Goal: Task Accomplishment & Management: Use online tool/utility

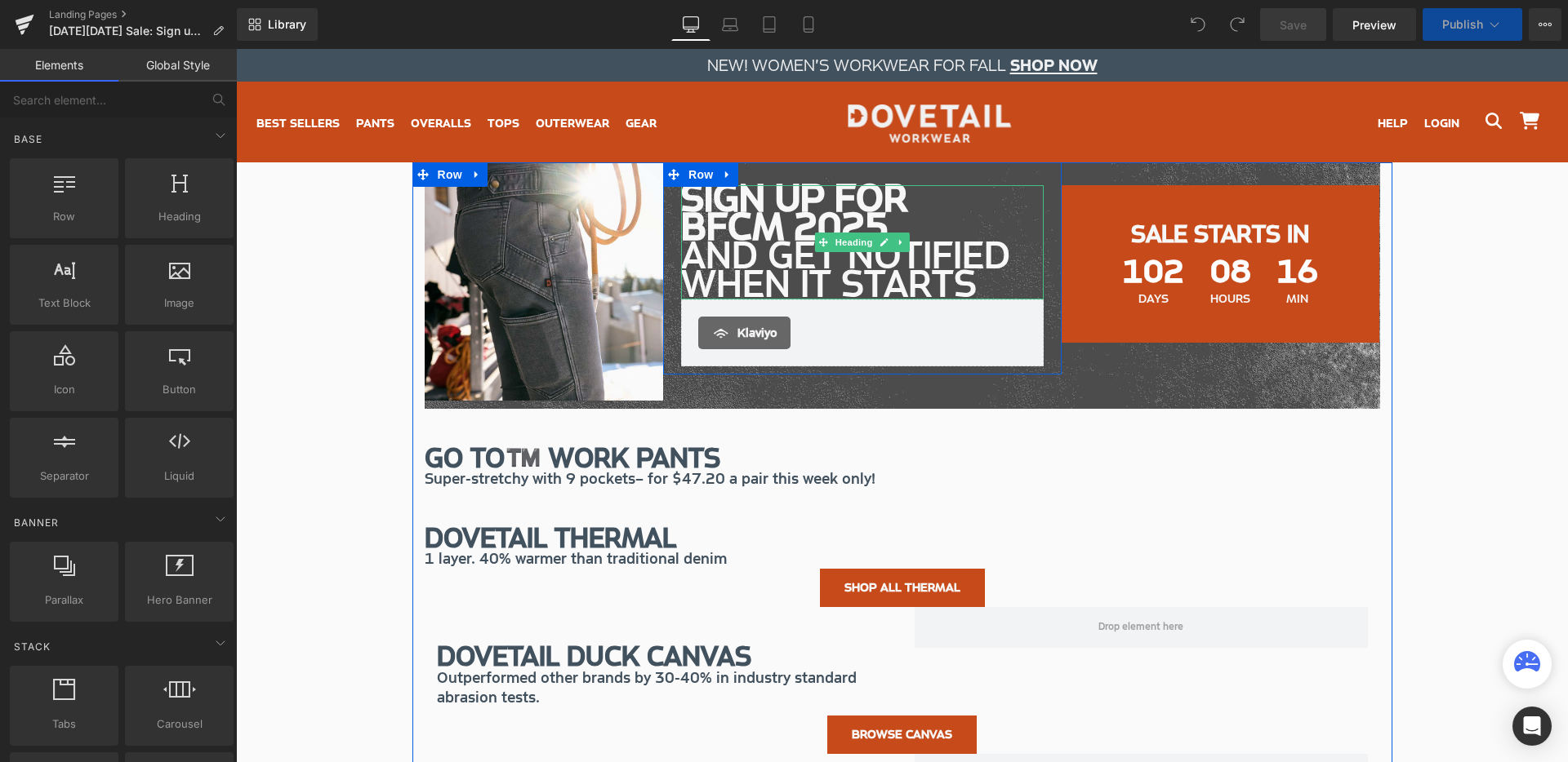
click at [730, 230] on h1 "SIGN UP FOR BFCM 2025 AND GET NOTIFIED WHEN IT STARTS" at bounding box center [862, 242] width 362 height 114
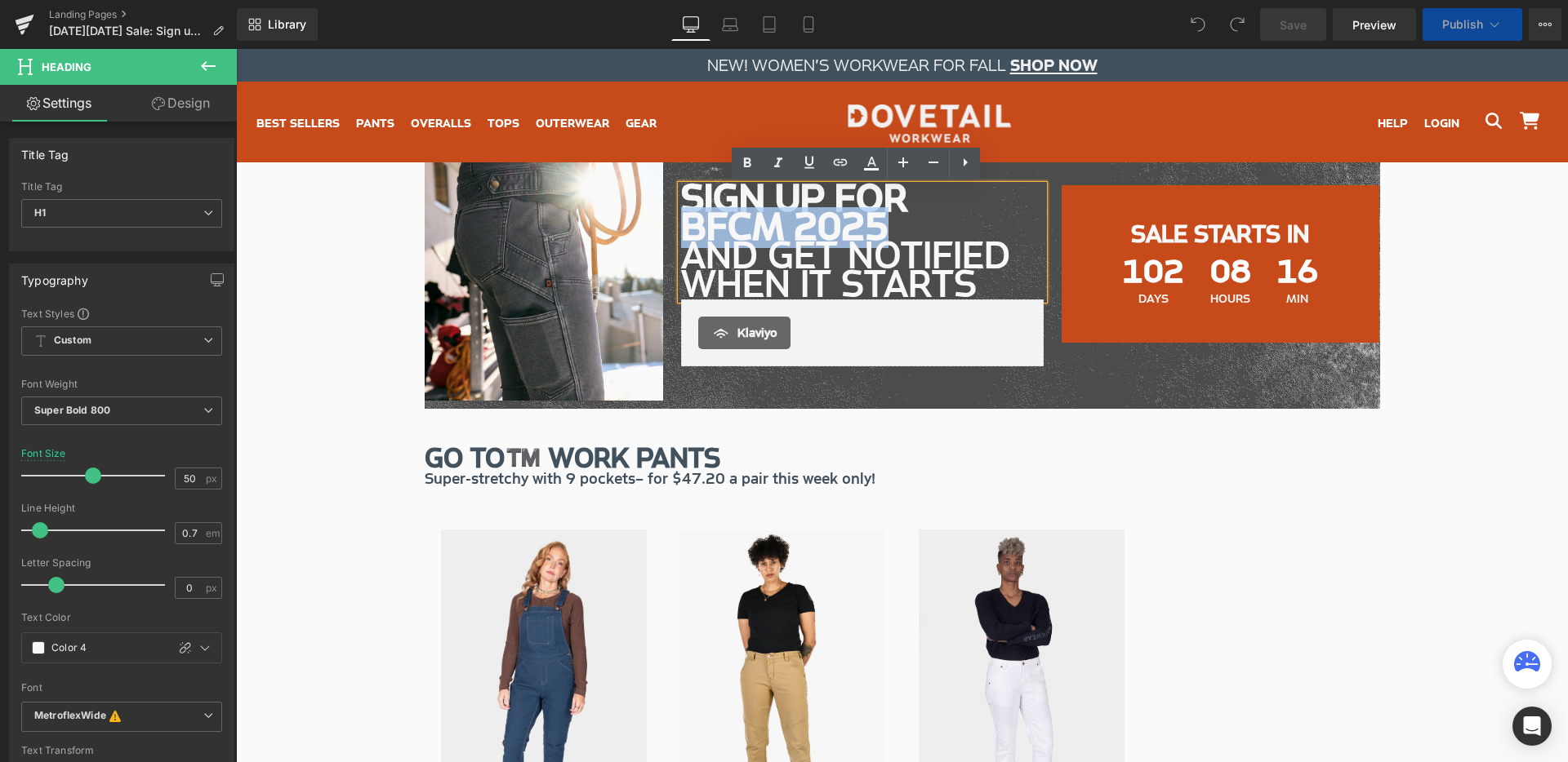
drag, startPoint x: 680, startPoint y: 224, endPoint x: 875, endPoint y: 230, distance: 195.1
click at [875, 230] on h1 "SIGN UP FOR BFCM 2025 AND GET NOTIFIED WHEN IT STARTS" at bounding box center [862, 242] width 362 height 114
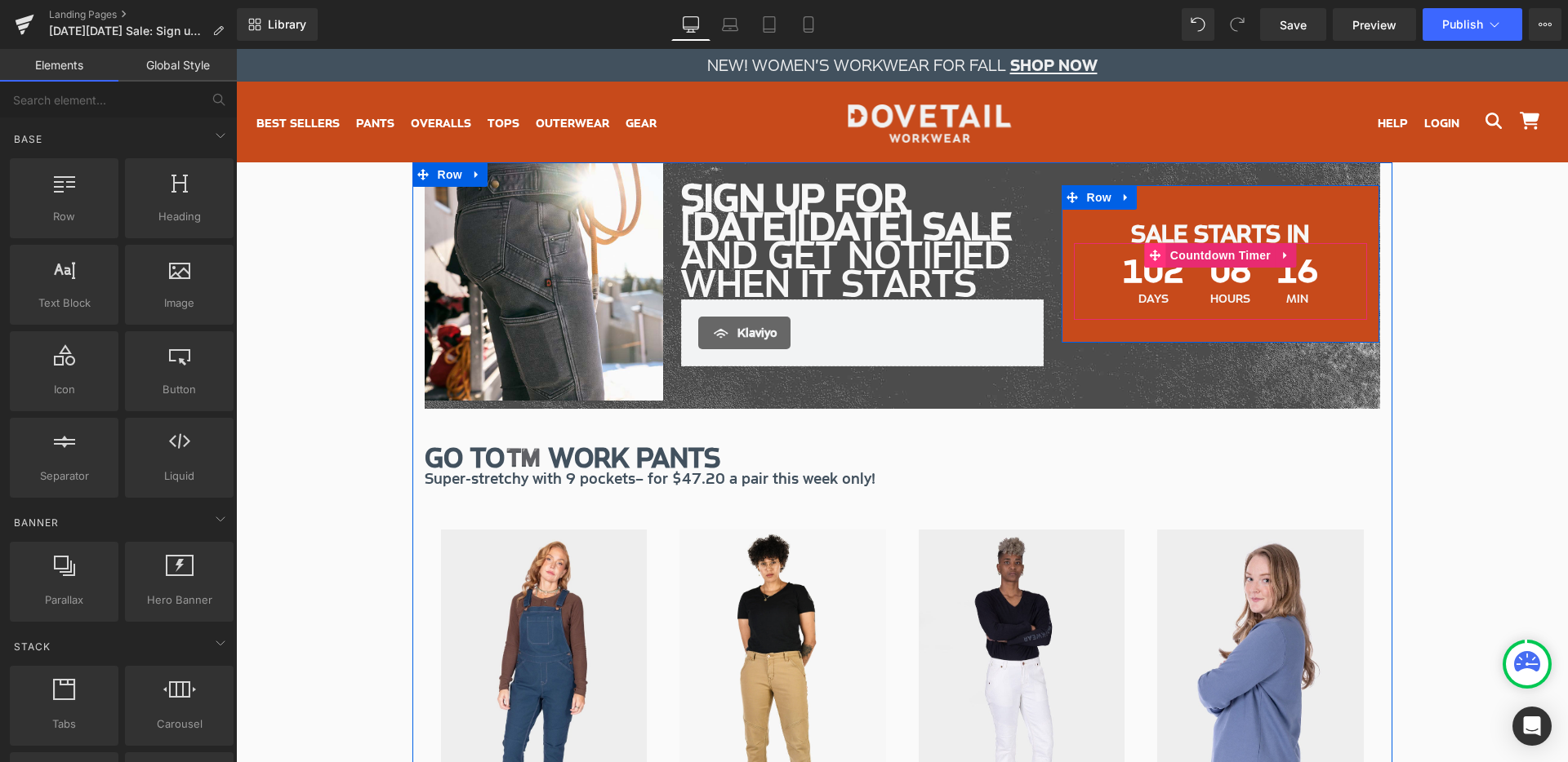
click at [1145, 260] on span at bounding box center [1155, 256] width 21 height 25
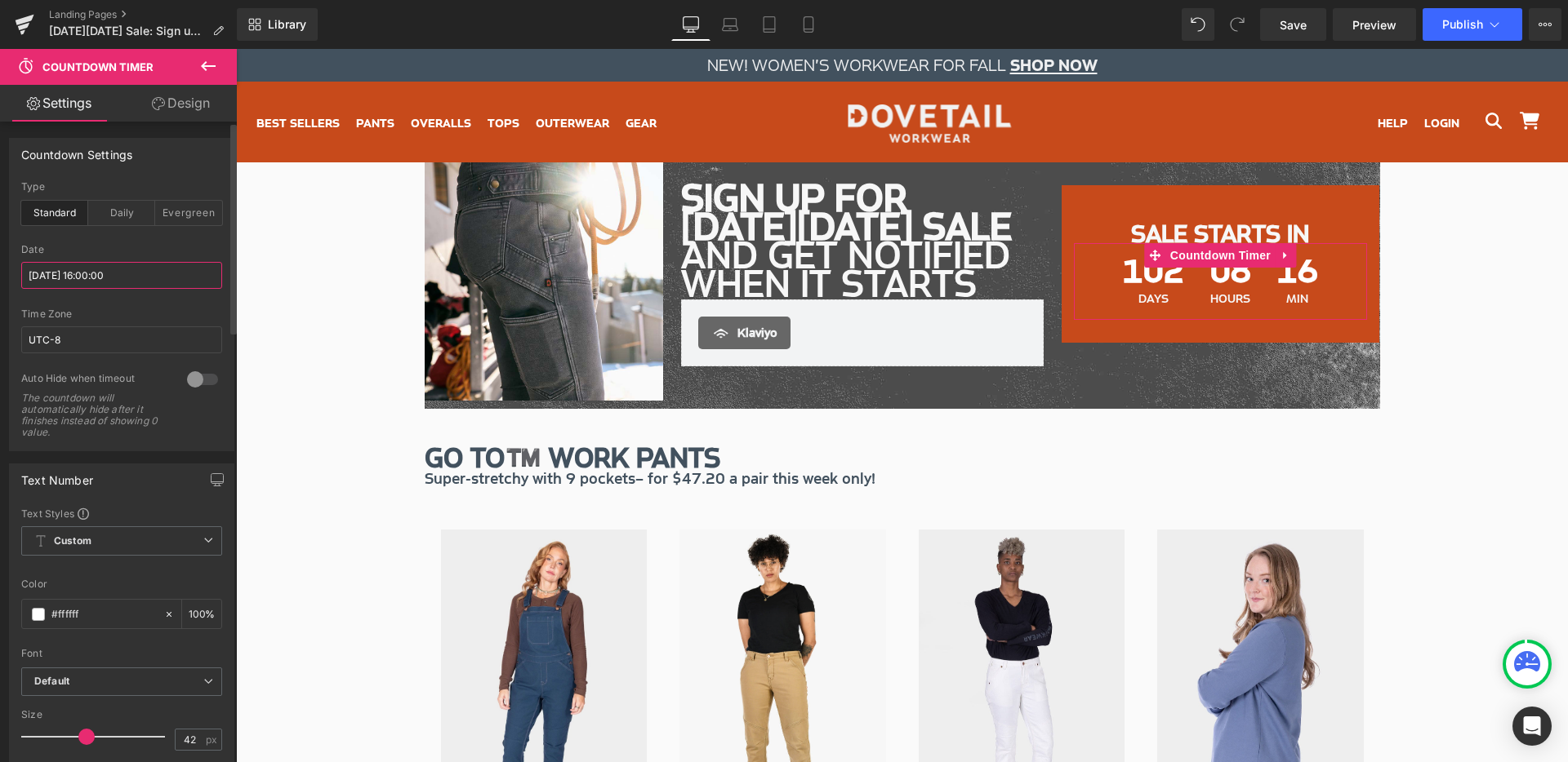
click at [55, 278] on input "[DATE] 16:00:00" at bounding box center [122, 276] width 201 height 27
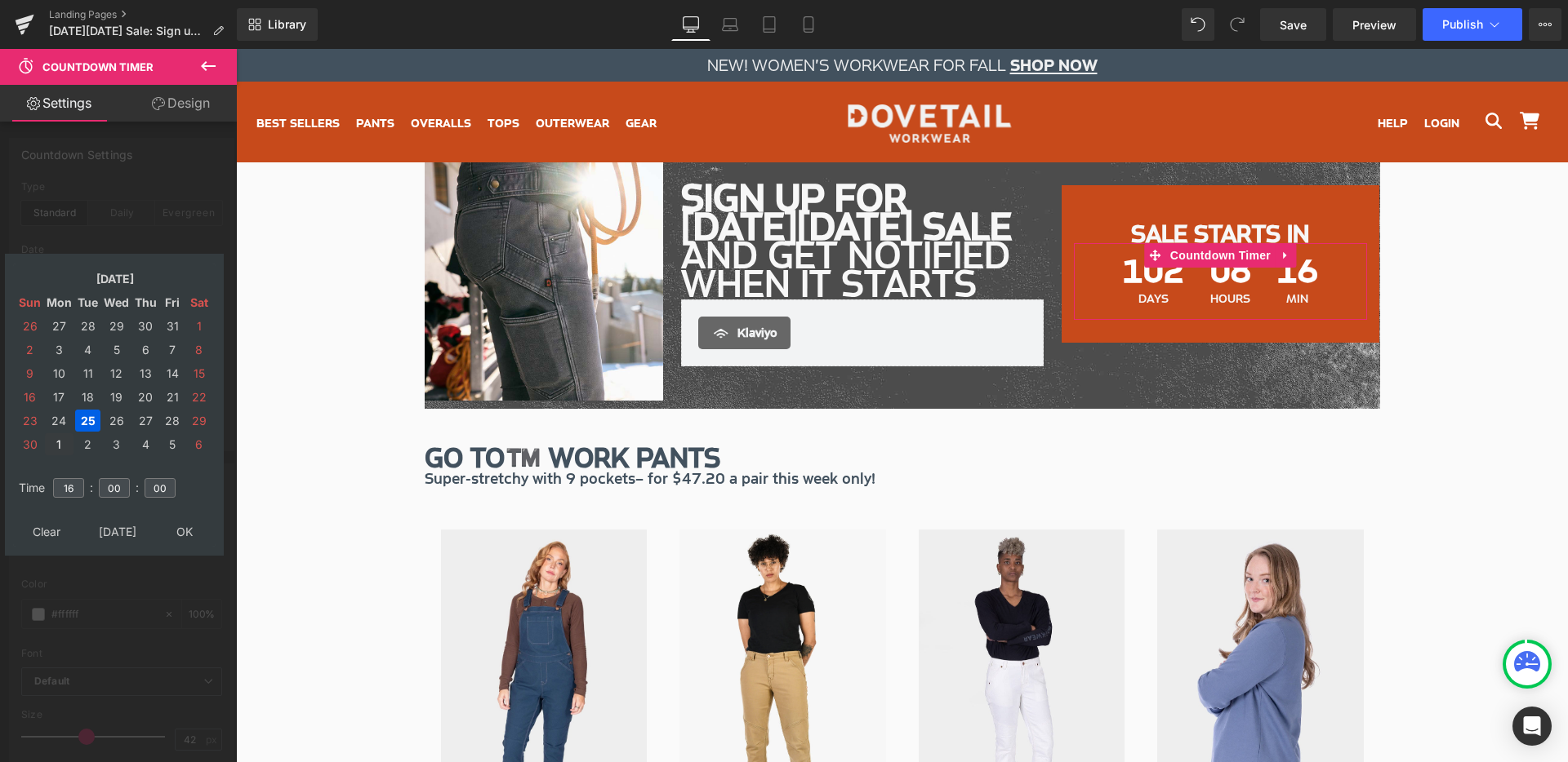
drag, startPoint x: 69, startPoint y: 445, endPoint x: 56, endPoint y: 445, distance: 13.0
click at [56, 445] on td "1" at bounding box center [59, 444] width 29 height 22
click at [58, 445] on td "5" at bounding box center [59, 444] width 29 height 22
click at [113, 278] on td "[DATE]" at bounding box center [115, 279] width 140 height 22
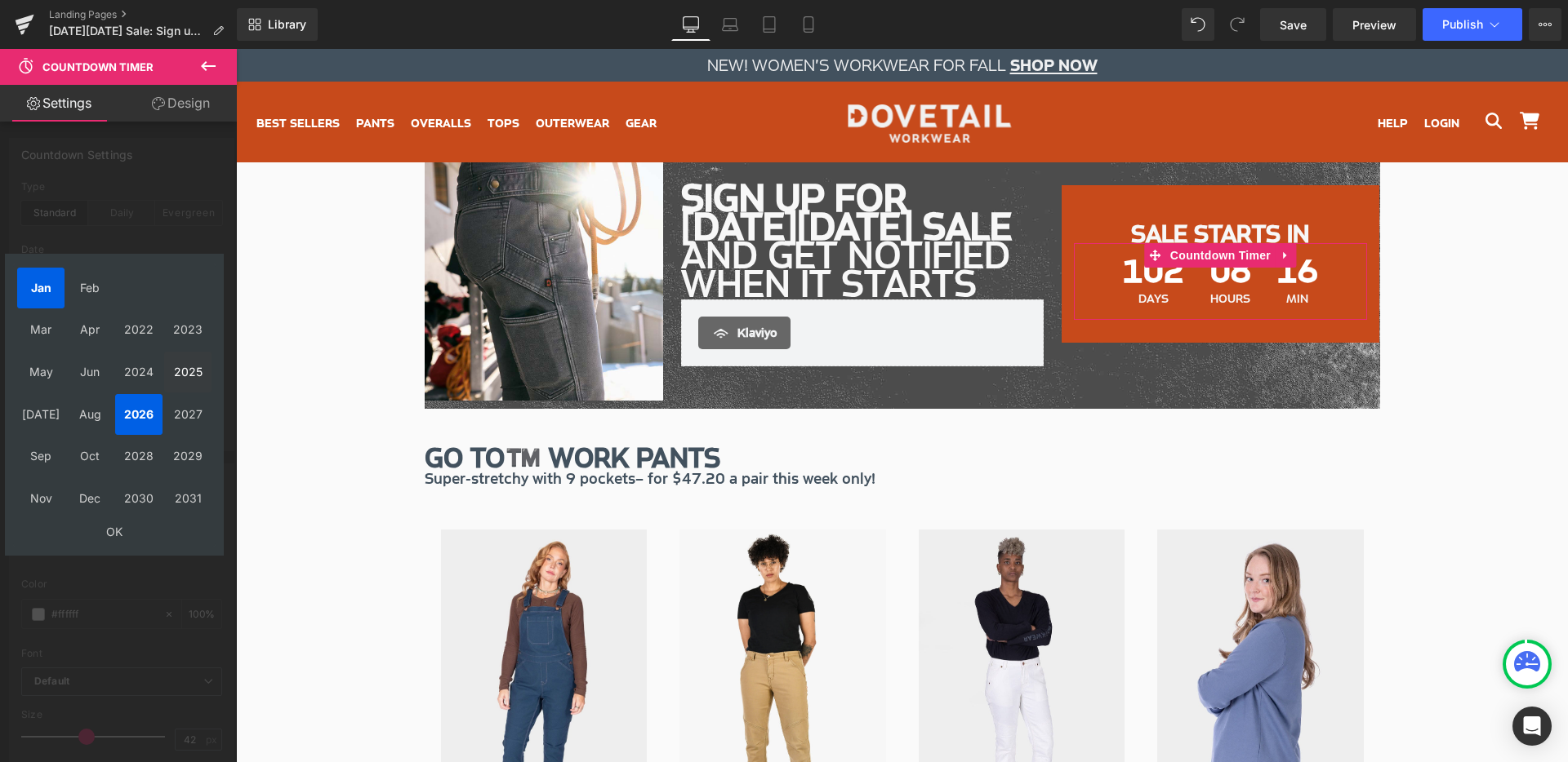
click at [175, 370] on td "2025" at bounding box center [187, 371] width 47 height 41
click at [86, 493] on td "Dec" at bounding box center [89, 499] width 47 height 41
click at [107, 527] on td "OK" at bounding box center [114, 531] width 194 height 22
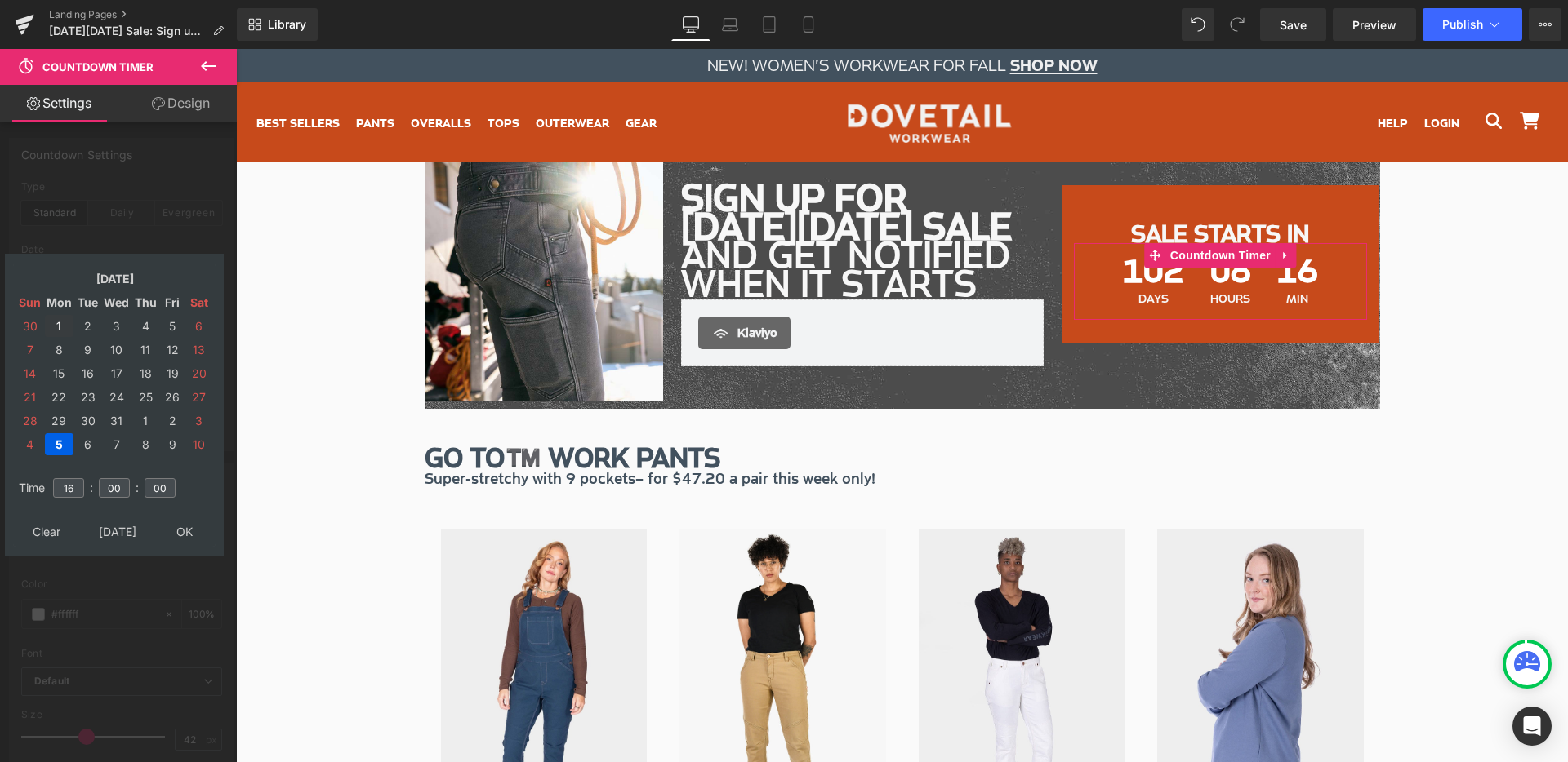
click at [59, 324] on td "1" at bounding box center [59, 325] width 29 height 22
drag, startPoint x: 72, startPoint y: 489, endPoint x: 33, endPoint y: 473, distance: 42.2
click at [27, 481] on tr "Time 16 : 00 : 00" at bounding box center [114, 478] width 199 height 18
type input "00"
type input "[DATE] 00:00:00"
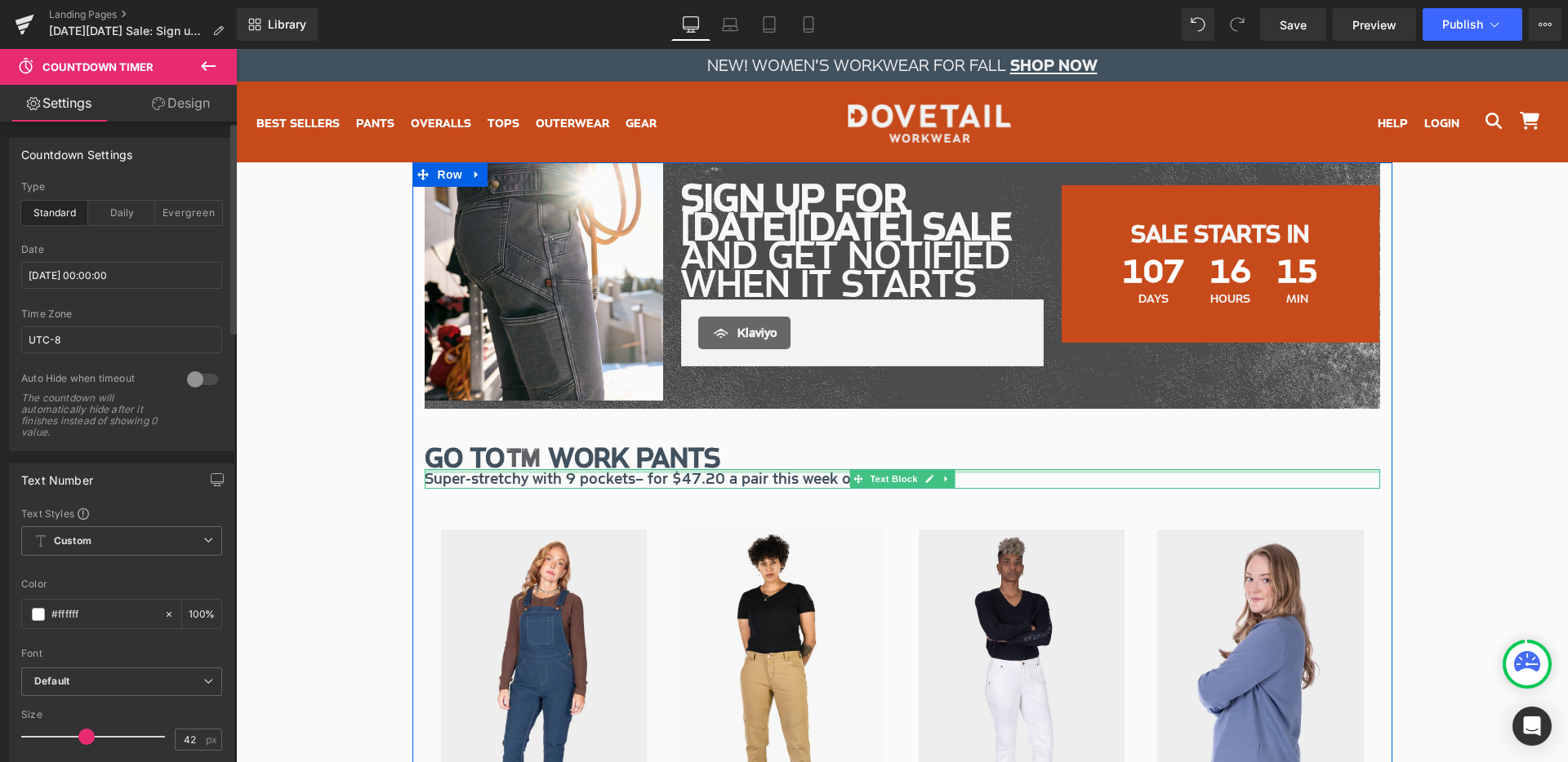
click at [689, 473] on div at bounding box center [901, 471] width 955 height 4
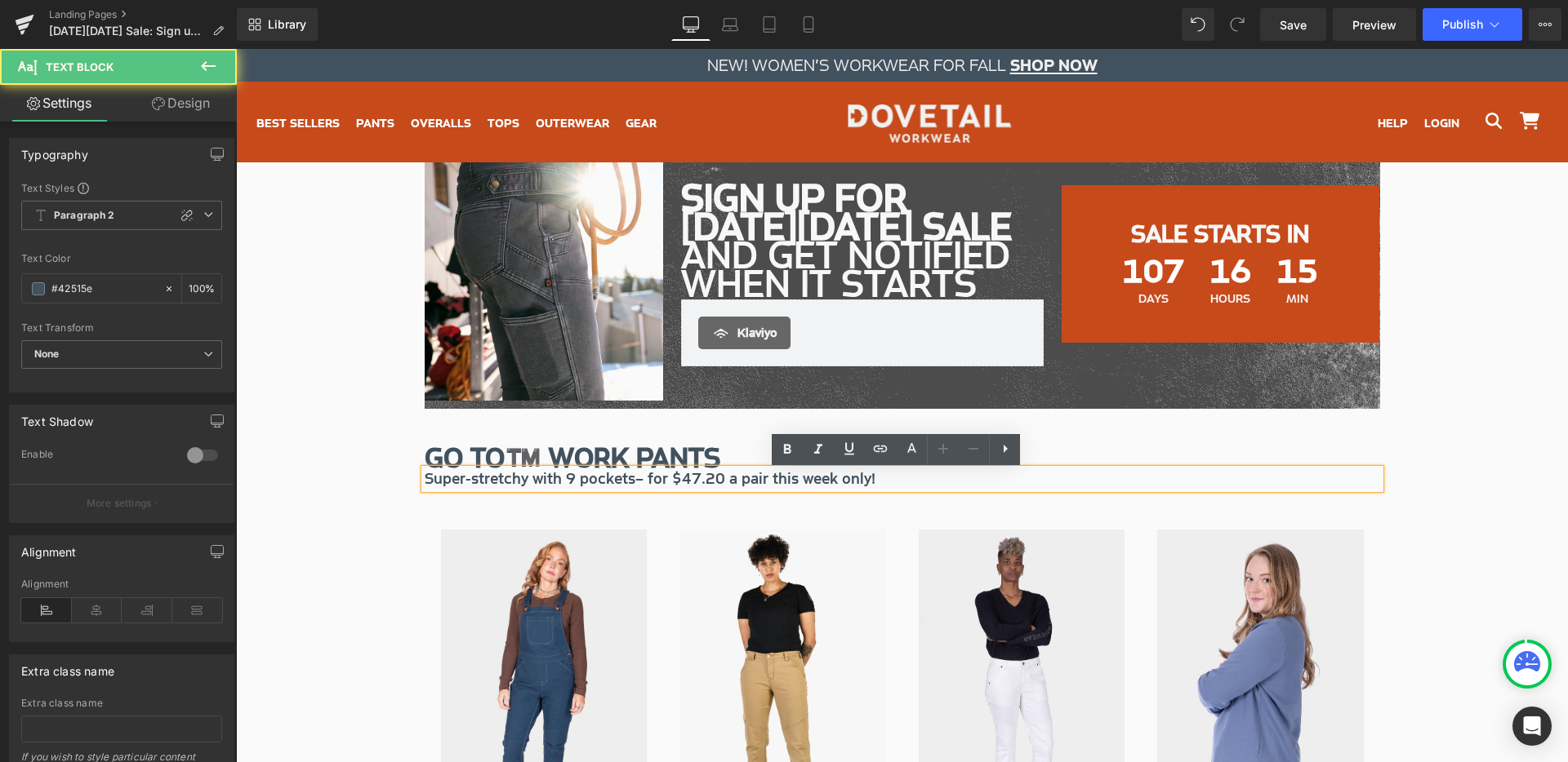
drag, startPoint x: 629, startPoint y: 482, endPoint x: 884, endPoint y: 482, distance: 255.0
click at [884, 482] on p "Super-stretchy with 9 pockets– for $47.20 a pair this week only!" at bounding box center [901, 479] width 955 height 19
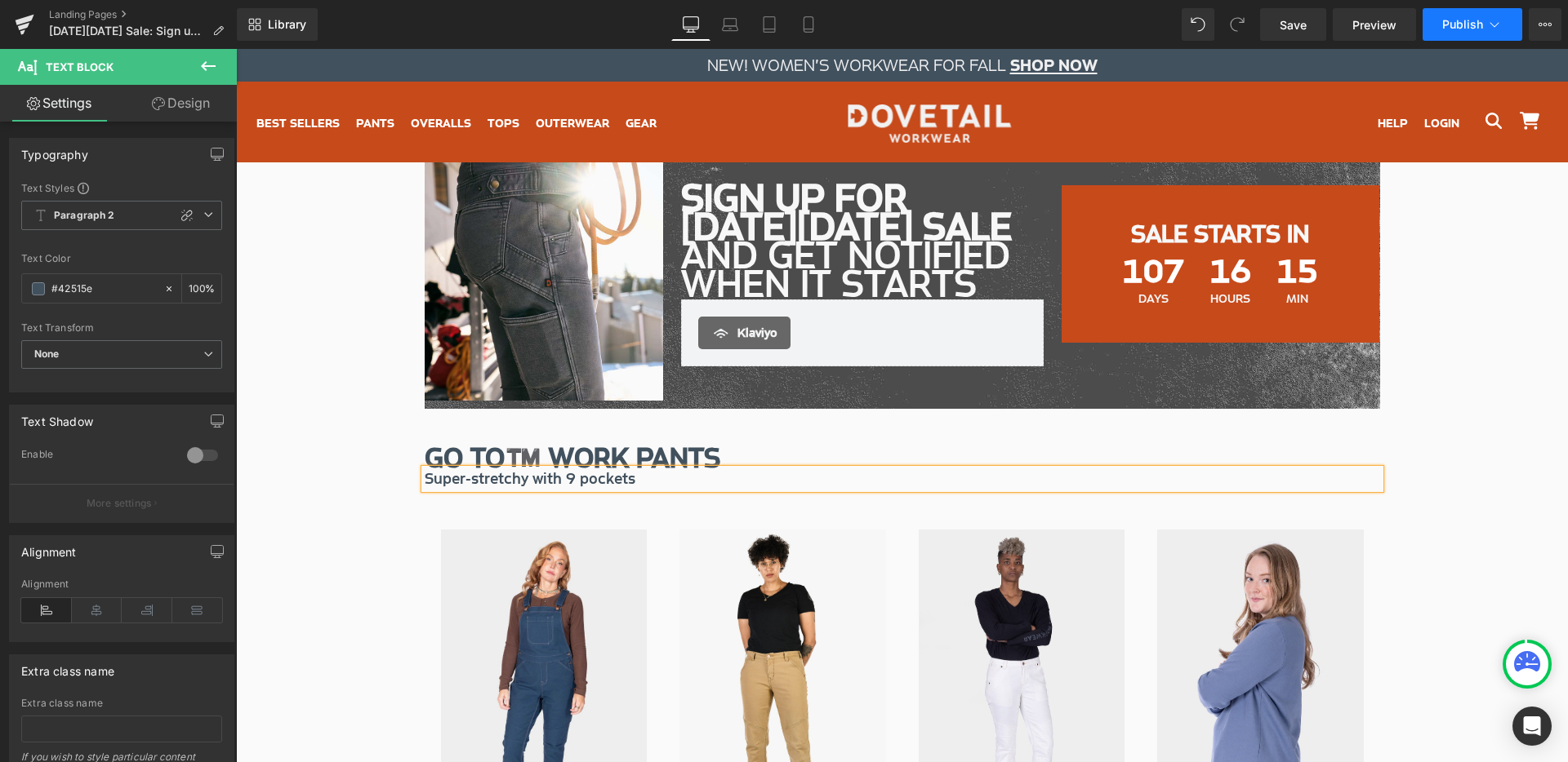
click at [1462, 22] on span "Publish" at bounding box center [1462, 25] width 41 height 13
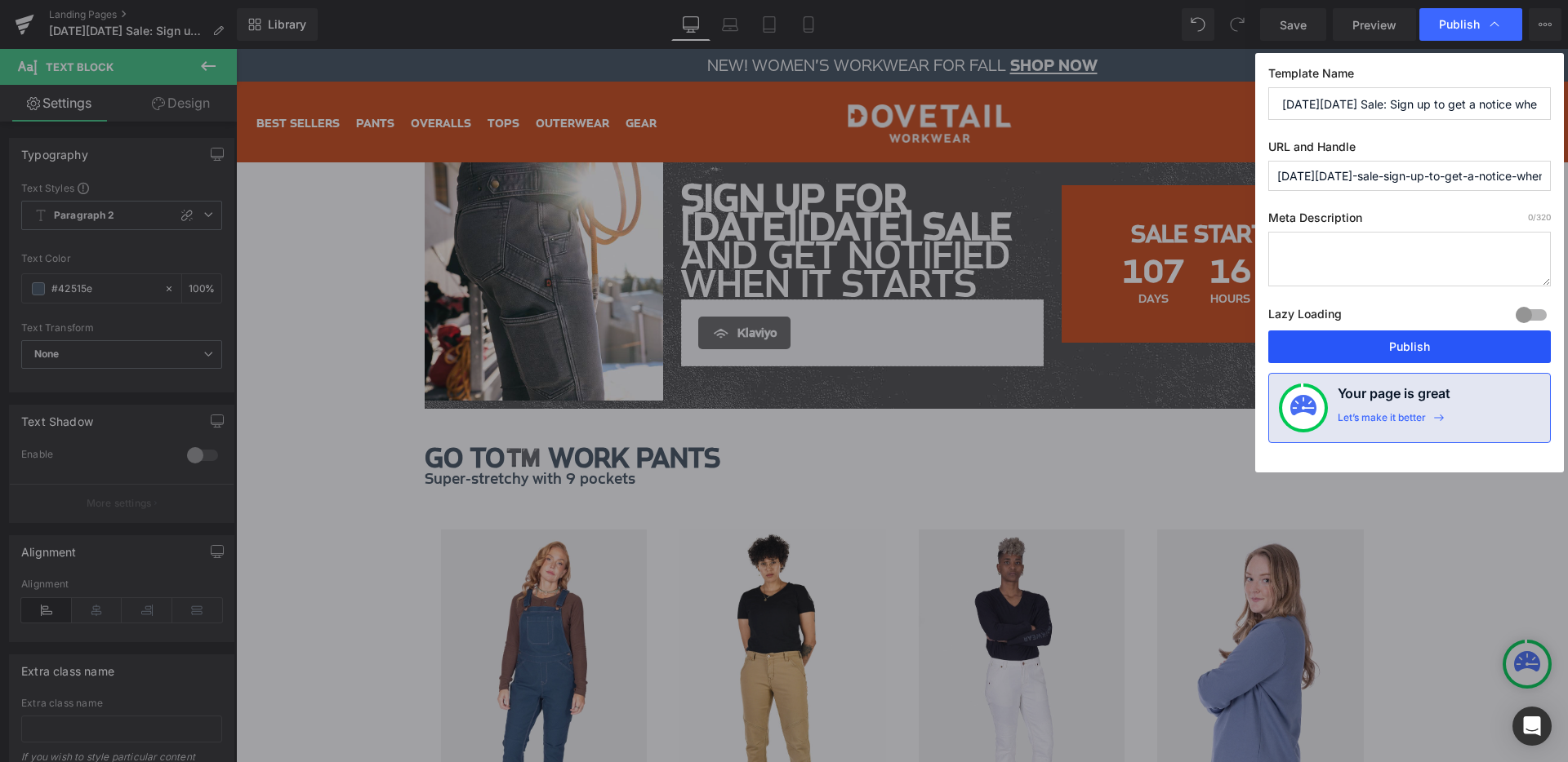
click at [1368, 355] on button "Publish" at bounding box center [1409, 347] width 283 height 33
